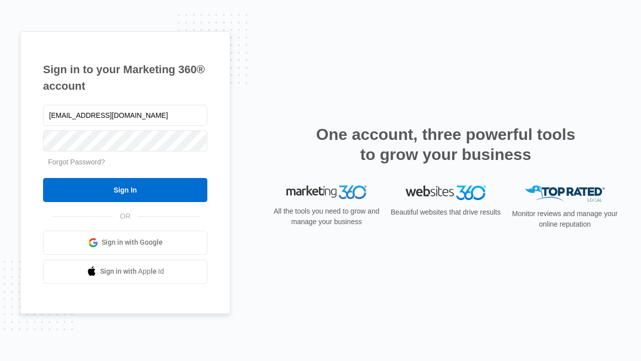
type input "[EMAIL_ADDRESS][DOMAIN_NAME]"
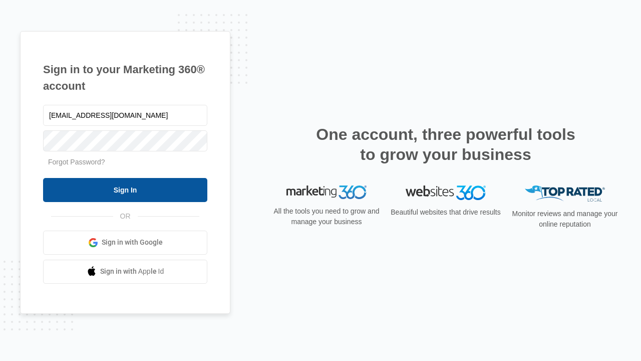
click at [125, 189] on input "Sign In" at bounding box center [125, 190] width 164 height 24
